Goal: Task Accomplishment & Management: Manage account settings

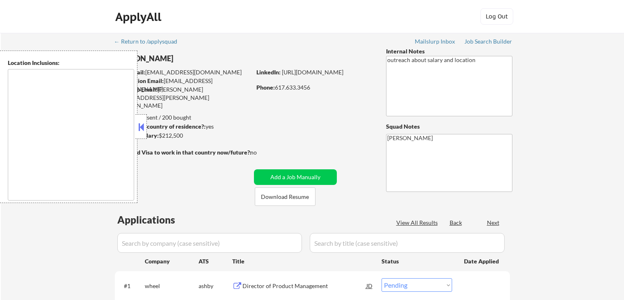
select select ""pending""
type textarea "[GEOGRAPHIC_DATA], [GEOGRAPHIC_DATA] [GEOGRAPHIC_DATA], [GEOGRAPHIC_DATA] [GEOG…"
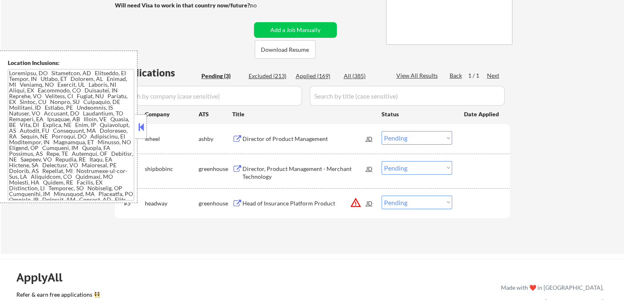
scroll to position [205, 0]
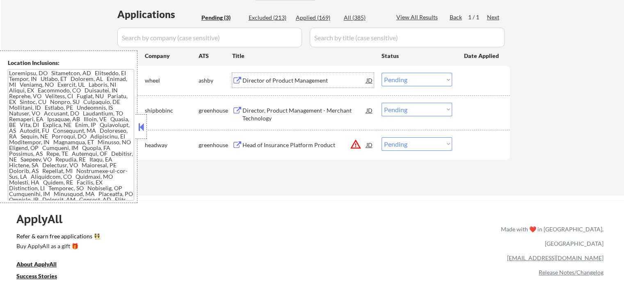
click at [251, 82] on div "Director of Product Management" at bounding box center [304, 80] width 124 height 8
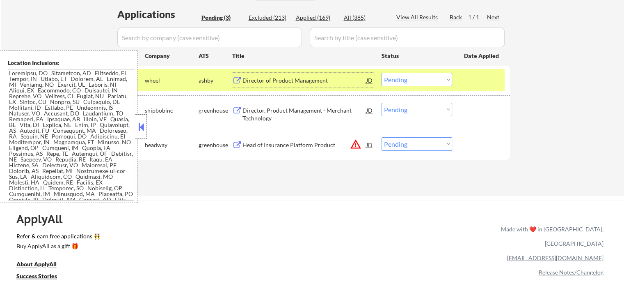
click at [402, 80] on select "Choose an option... Pending Applied Excluded (Questions) Excluded (Expired) Exc…" at bounding box center [417, 80] width 71 height 14
click at [382, 73] on select "Choose an option... Pending Applied Excluded (Questions) Excluded (Expired) Exc…" at bounding box center [417, 80] width 71 height 14
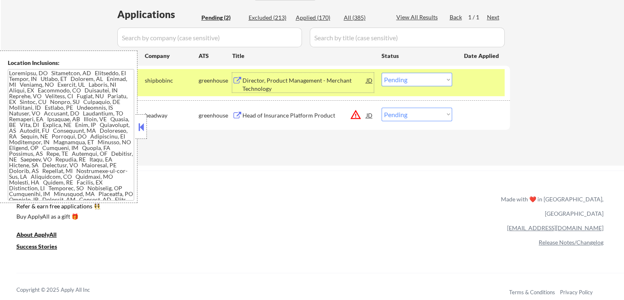
click at [271, 82] on div "Director, Product Management - Merchant Technology" at bounding box center [304, 84] width 124 height 16
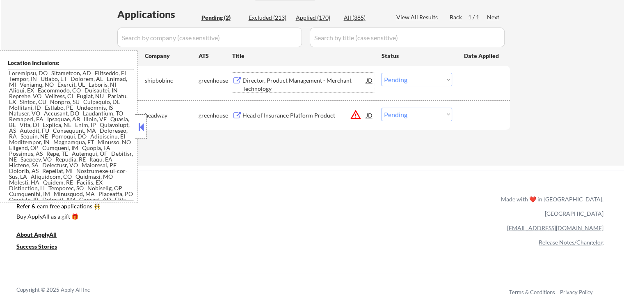
click at [409, 80] on select "Choose an option... Pending Applied Excluded (Questions) Excluded (Expired) Exc…" at bounding box center [417, 80] width 71 height 14
click at [382, 73] on select "Choose an option... Pending Applied Excluded (Questions) Excluded (Expired) Exc…" at bounding box center [417, 80] width 71 height 14
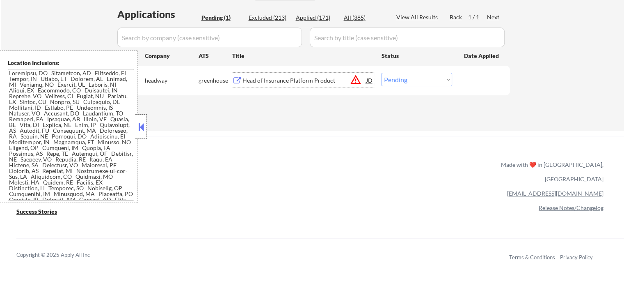
click at [270, 80] on div "Head of Insurance Platform Product" at bounding box center [304, 80] width 124 height 8
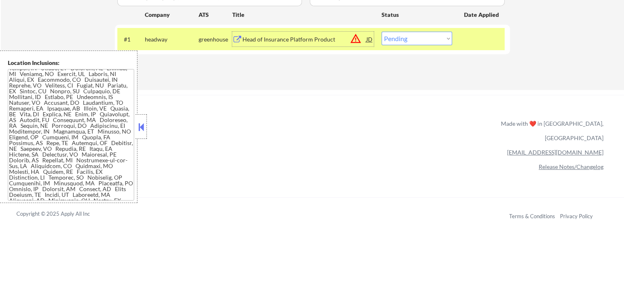
scroll to position [0, 0]
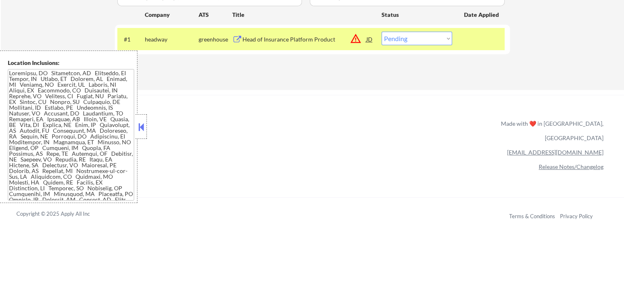
click at [222, 125] on div "ApplyAll Refer & earn free applications 👯‍♀️ Buy ApplyAll as a gift 🎁 About App…" at bounding box center [312, 166] width 624 height 130
click at [419, 39] on select "Choose an option... Pending Applied Excluded (Questions) Excluded (Expired) Exc…" at bounding box center [417, 39] width 71 height 14
select select ""applied""
click at [382, 32] on select "Choose an option... Pending Applied Excluded (Questions) Excluded (Expired) Exc…" at bounding box center [417, 39] width 71 height 14
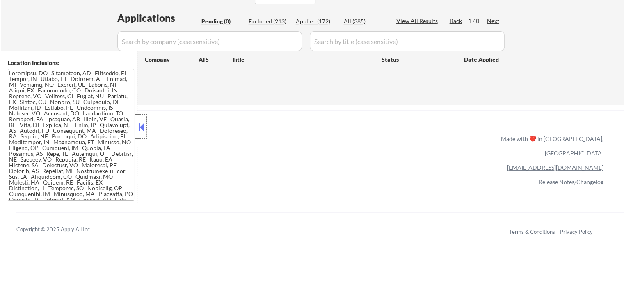
scroll to position [123, 0]
